Goal: Task Accomplishment & Management: Manage account settings

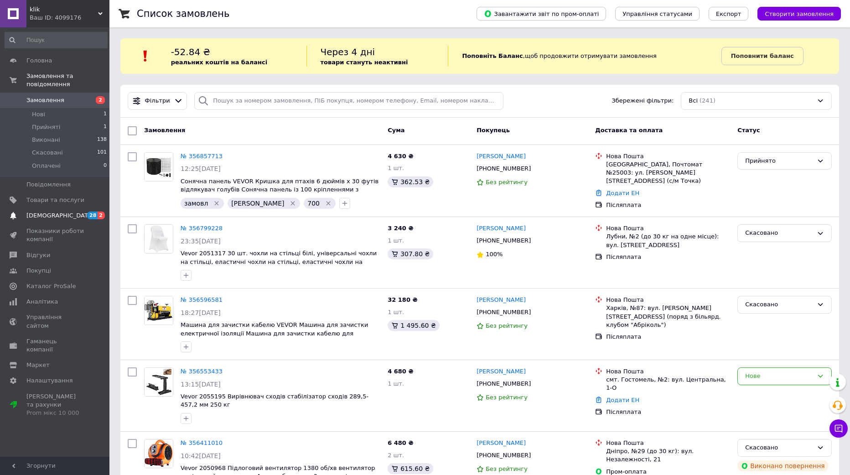
click at [42, 212] on link "[DEMOGRAPHIC_DATA] 28 2" at bounding box center [56, 216] width 112 height 16
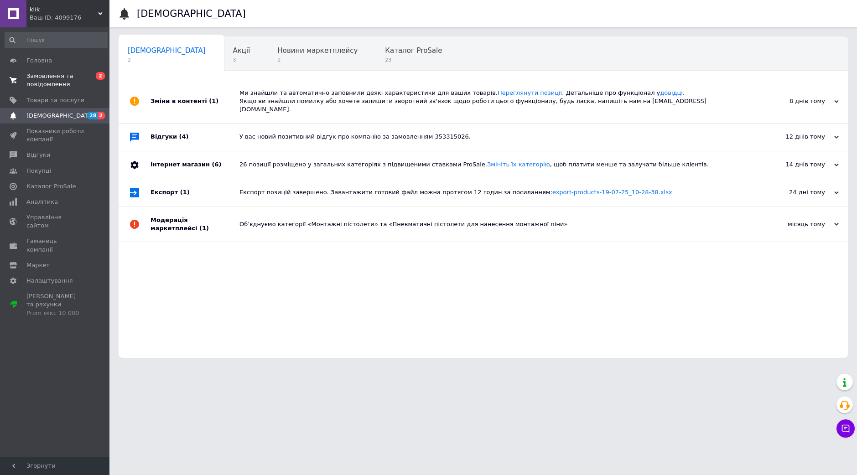
click at [55, 80] on span "Замовлення та повідомлення" at bounding box center [55, 80] width 58 height 16
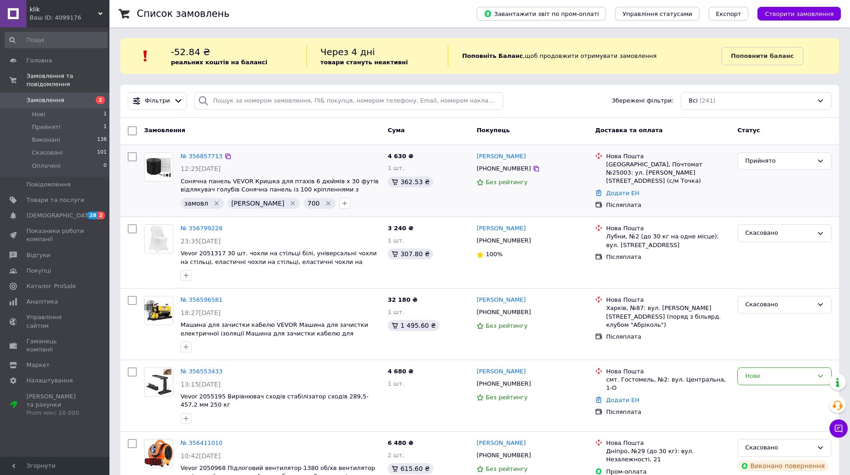
click at [295, 157] on div "№ 356857713" at bounding box center [281, 156] width 202 height 10
drag, startPoint x: 37, startPoint y: 191, endPoint x: 115, endPoint y: 180, distance: 78.8
click at [38, 196] on span "Товари та послуги" at bounding box center [55, 200] width 58 height 8
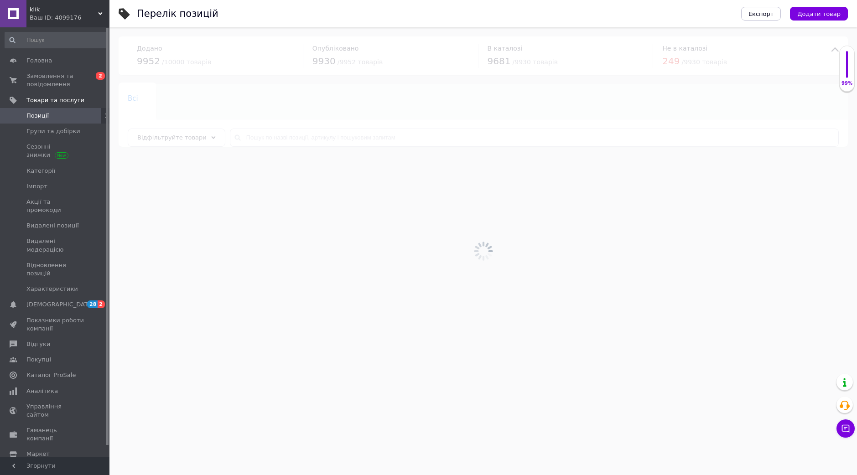
click at [268, 135] on div at bounding box center [483, 251] width 748 height 448
click at [282, 136] on input "text" at bounding box center [534, 138] width 609 height 18
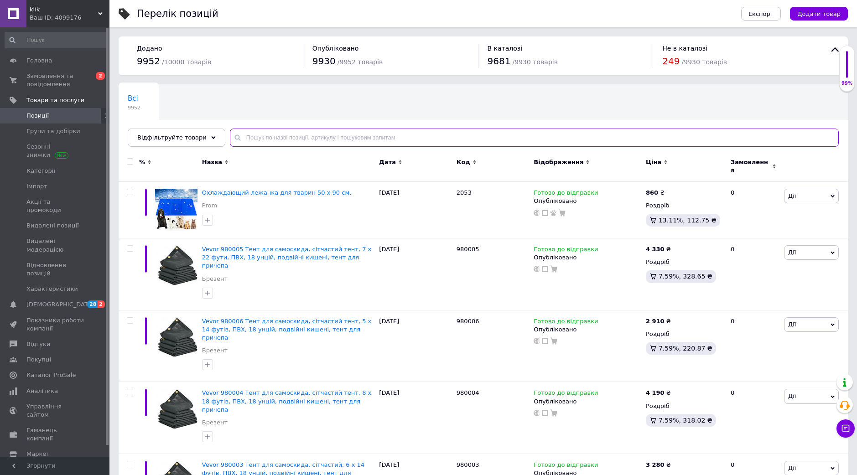
click at [273, 139] on input "text" at bounding box center [534, 138] width 609 height 18
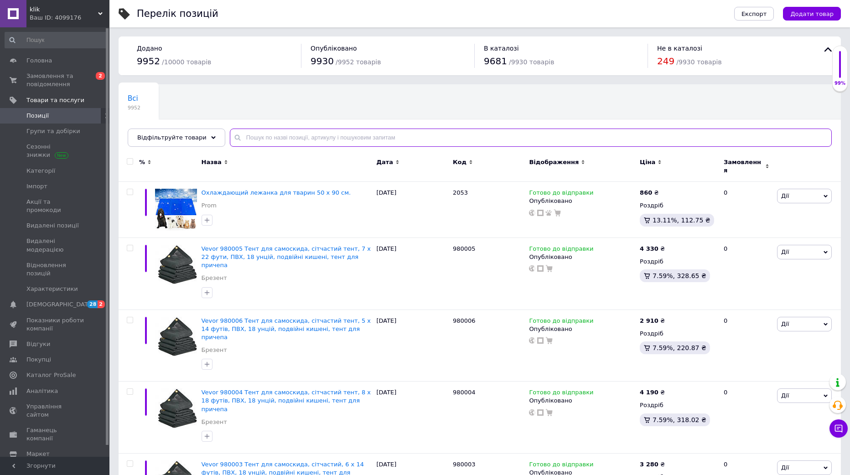
paste input "[PERSON_NAME]"
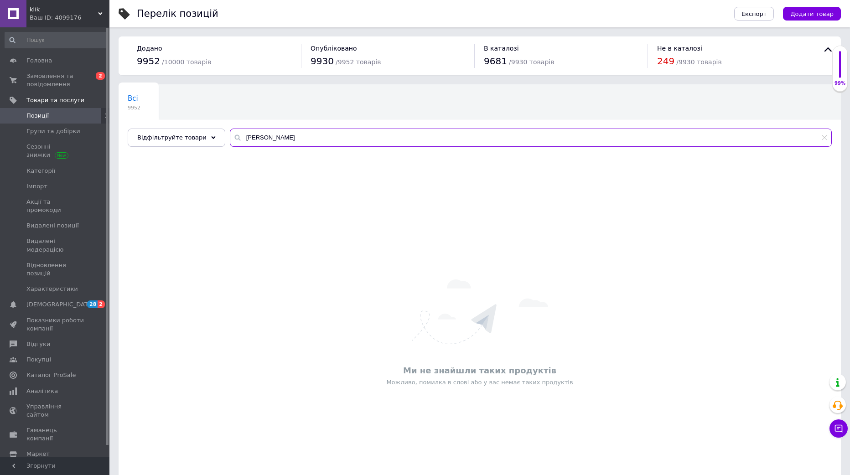
type input "[PERSON_NAME]"
